Goal: Check status: Check status

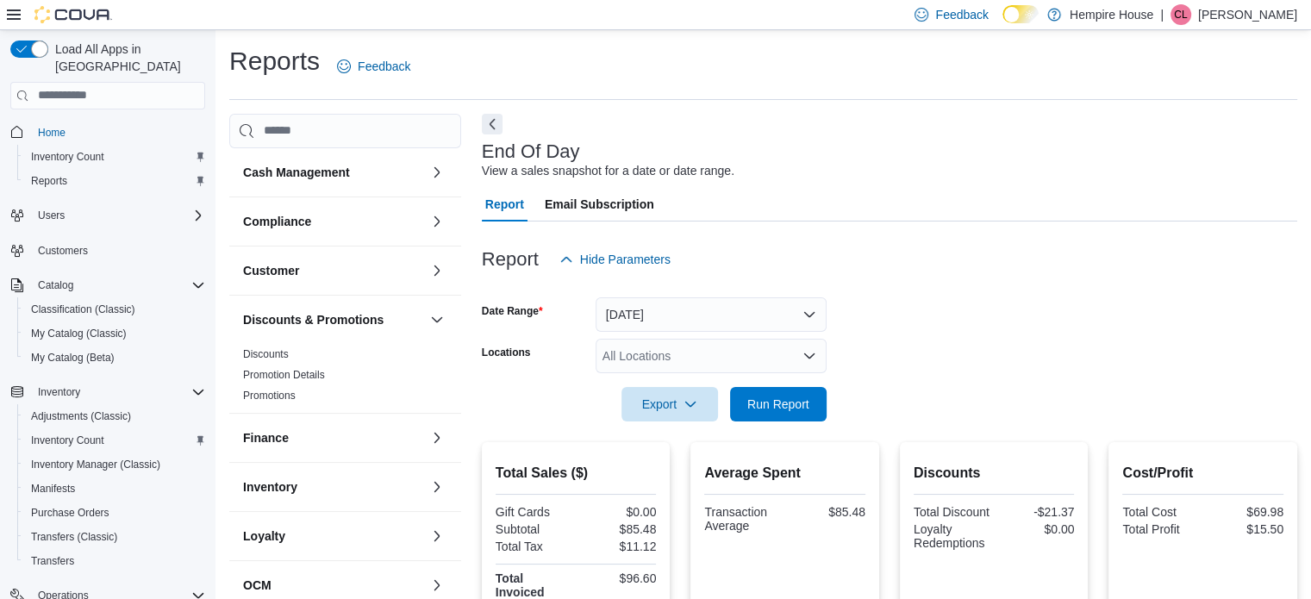
scroll to position [197, 0]
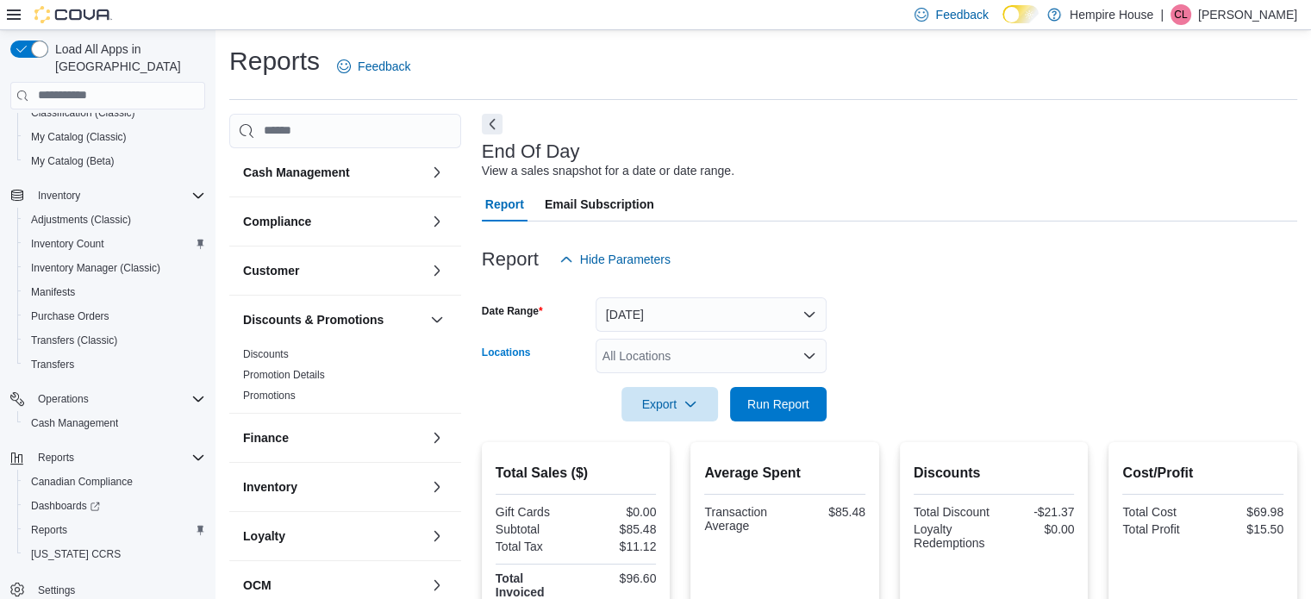
click at [741, 347] on div "All Locations" at bounding box center [711, 356] width 231 height 34
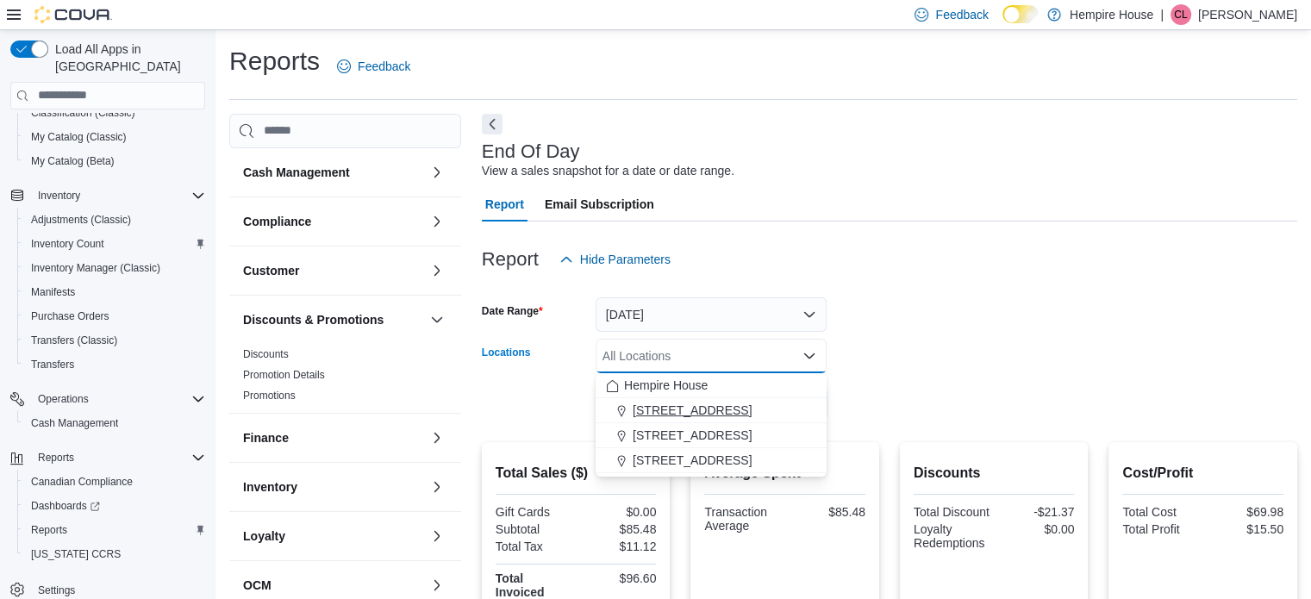
click at [736, 399] on button "[STREET_ADDRESS]" at bounding box center [711, 410] width 231 height 25
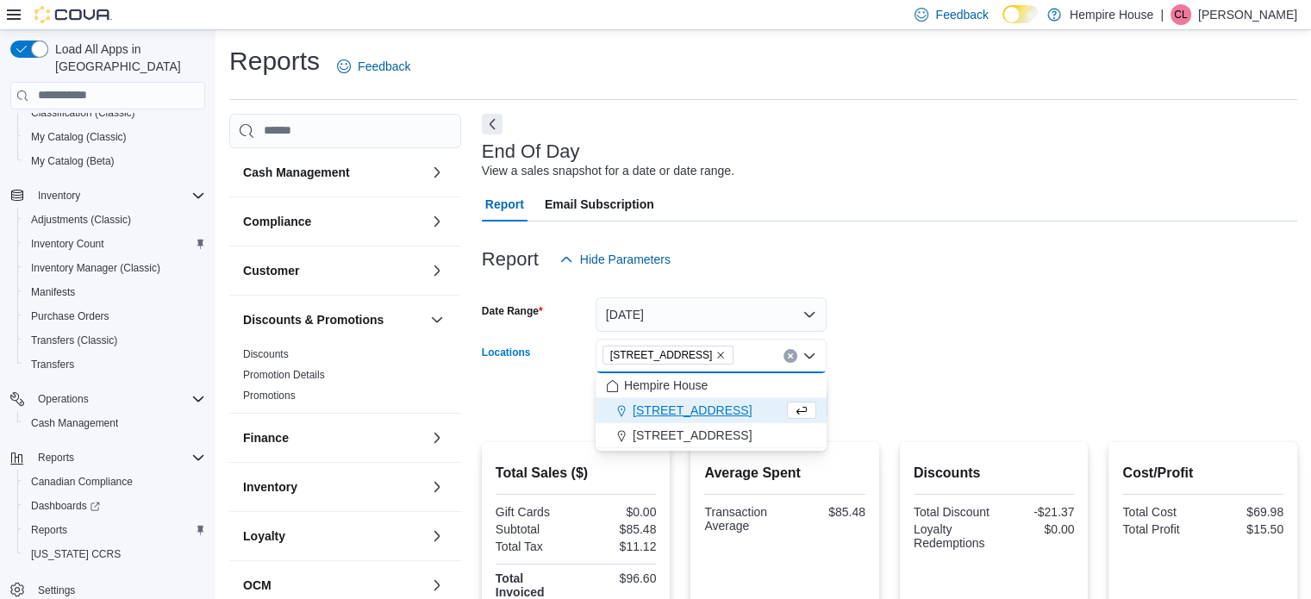
click at [962, 365] on form "Date Range [DATE] Locations [STREET_ADDRESS] Combo box. Selected. [STREET_ADDRE…" at bounding box center [889, 349] width 815 height 145
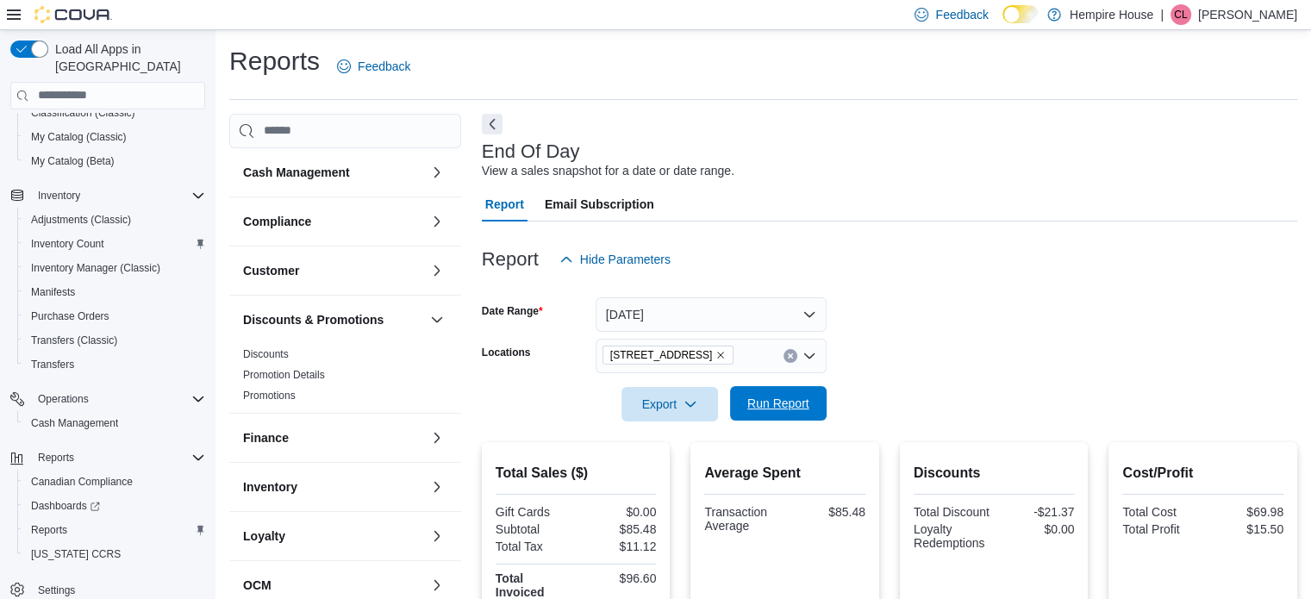
click at [805, 396] on span "Run Report" at bounding box center [778, 403] width 62 height 17
click at [718, 353] on icon "Remove 18 Mill Street West from selection in this group" at bounding box center [721, 355] width 7 height 7
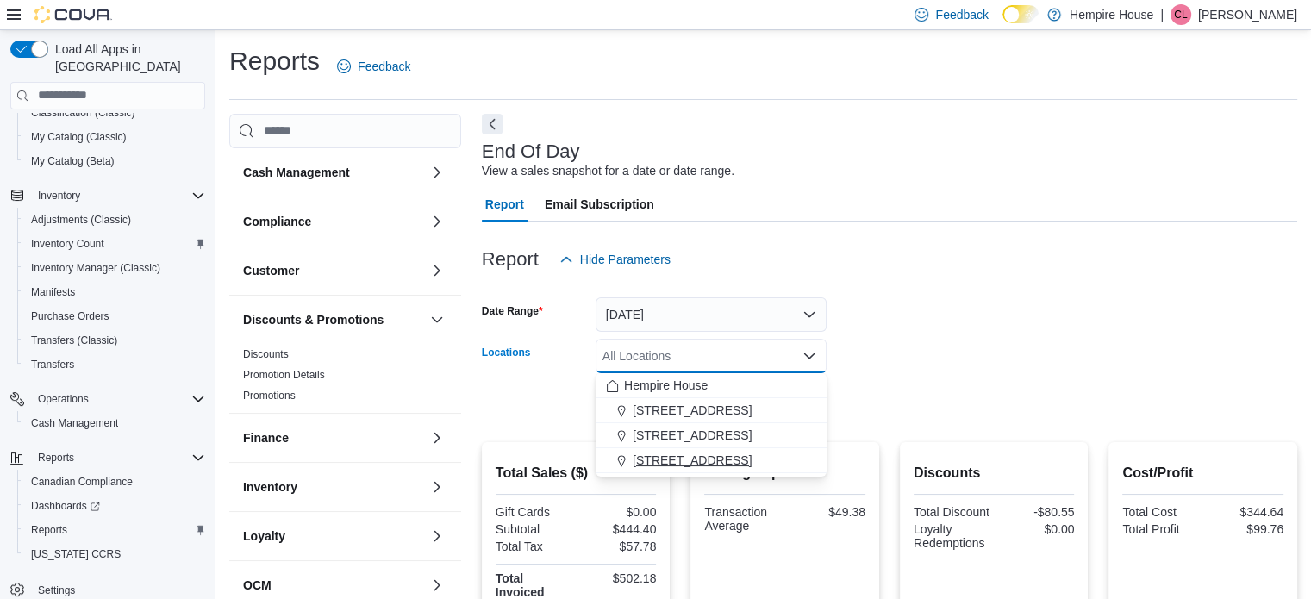
click at [655, 453] on span "[STREET_ADDRESS]" at bounding box center [692, 460] width 119 height 17
click at [848, 392] on form "Date Range [DATE] Locations [STREET_ADDRESS] Combo box. Selected. [STREET_ADDRE…" at bounding box center [889, 349] width 815 height 145
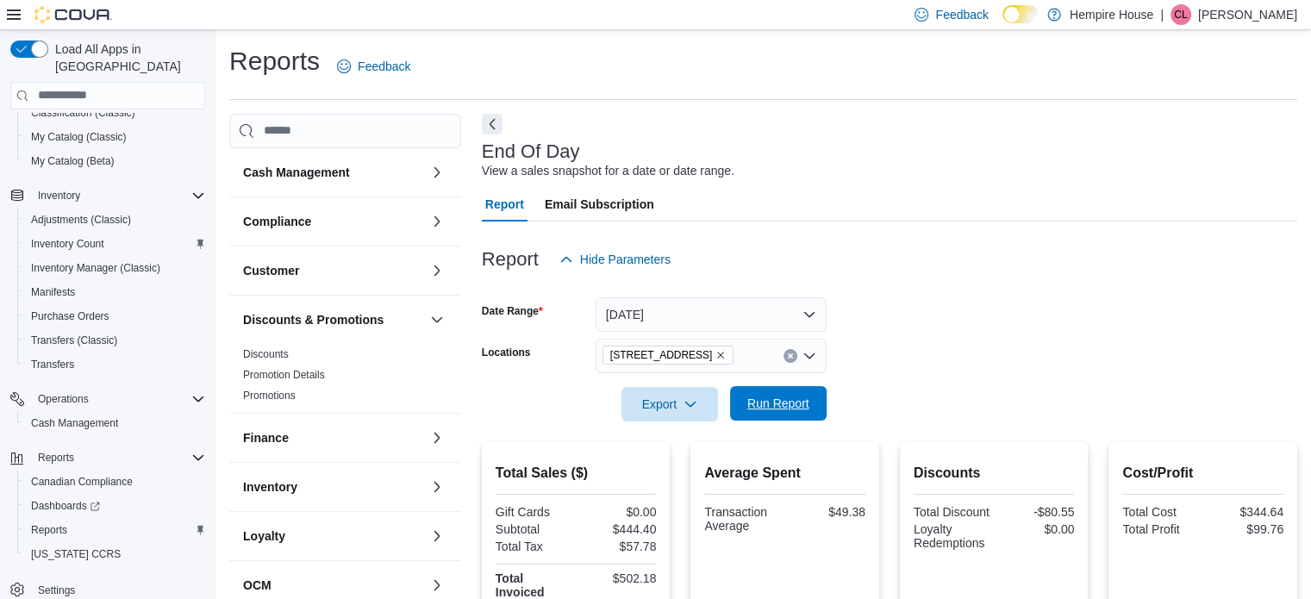
click at [803, 399] on span "Run Report" at bounding box center [778, 403] width 62 height 17
click at [787, 356] on icon "Clear input" at bounding box center [790, 356] width 7 height 7
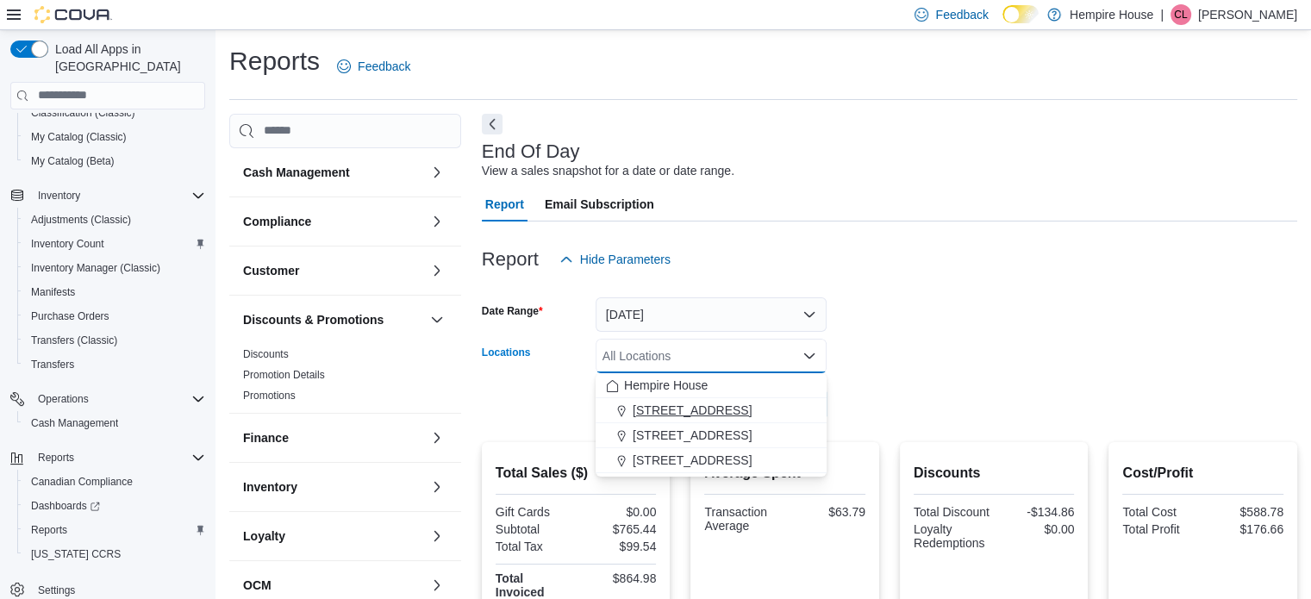
click at [730, 409] on span "[STREET_ADDRESS]" at bounding box center [692, 410] width 119 height 17
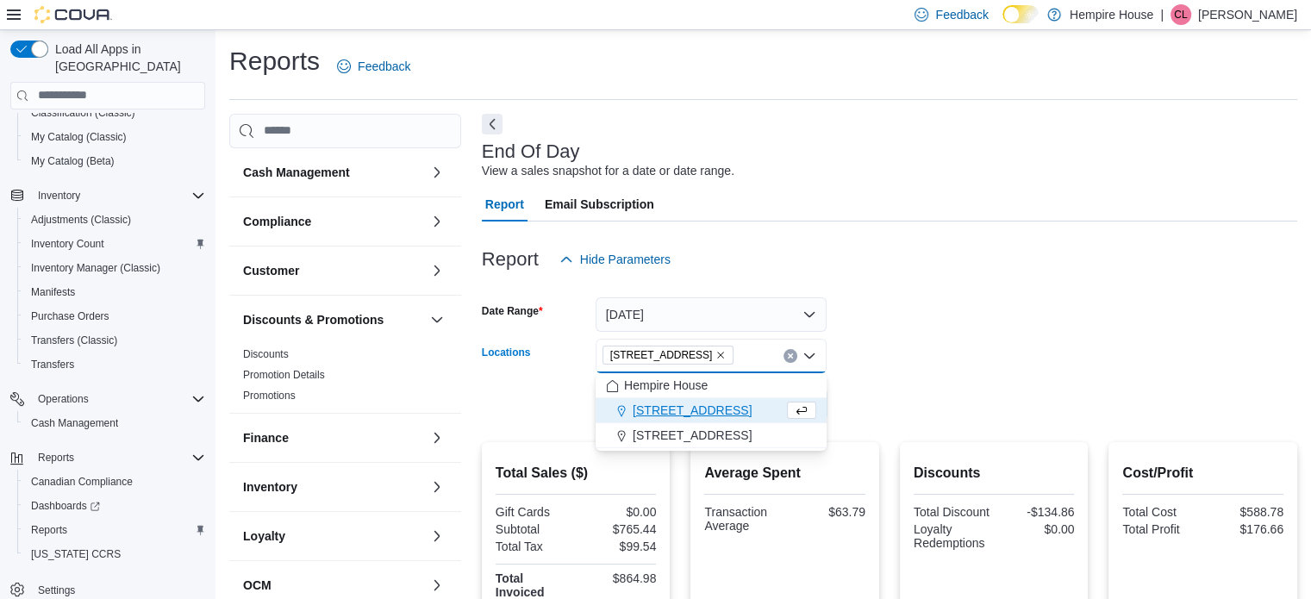
click at [890, 382] on div at bounding box center [889, 380] width 815 height 14
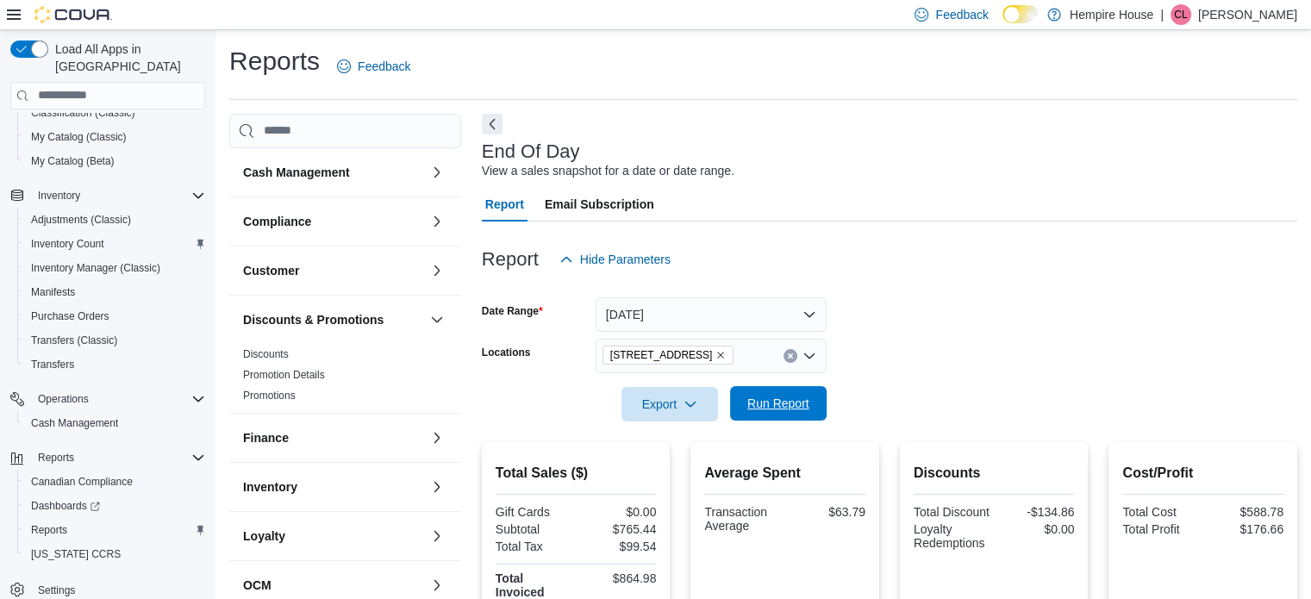
click at [778, 392] on span "Run Report" at bounding box center [778, 403] width 76 height 34
click at [793, 361] on button "Clear input" at bounding box center [791, 356] width 14 height 14
